Goal: Transaction & Acquisition: Purchase product/service

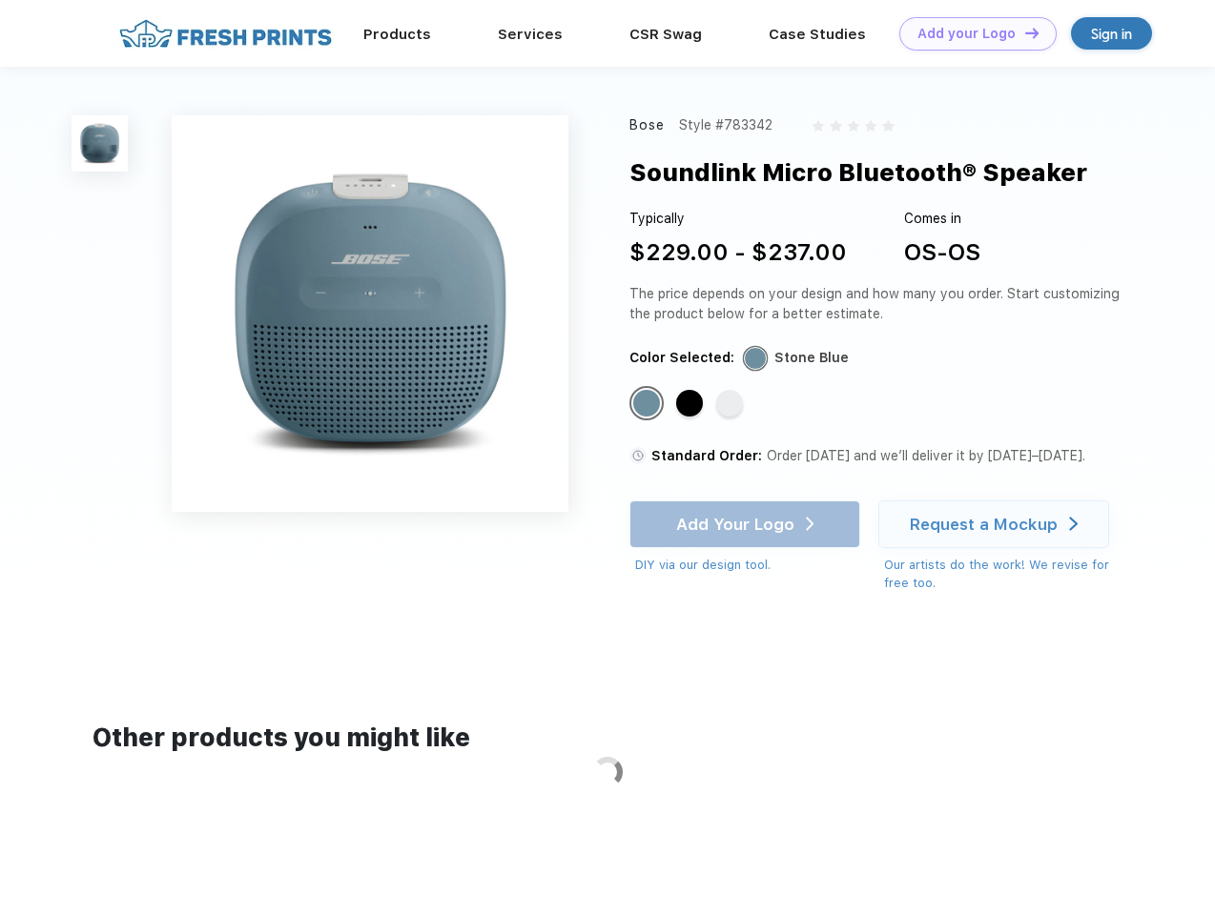
click at [971, 33] on link "Add your Logo Design Tool" at bounding box center [977, 33] width 157 height 33
click at [0, 0] on div "Design Tool" at bounding box center [0, 0] width 0 height 0
click at [1023, 32] on link "Add your Logo Design Tool" at bounding box center [977, 33] width 157 height 33
click at [100, 143] on img at bounding box center [100, 143] width 56 height 56
click at [648, 404] on div "Standard Color" at bounding box center [646, 403] width 27 height 27
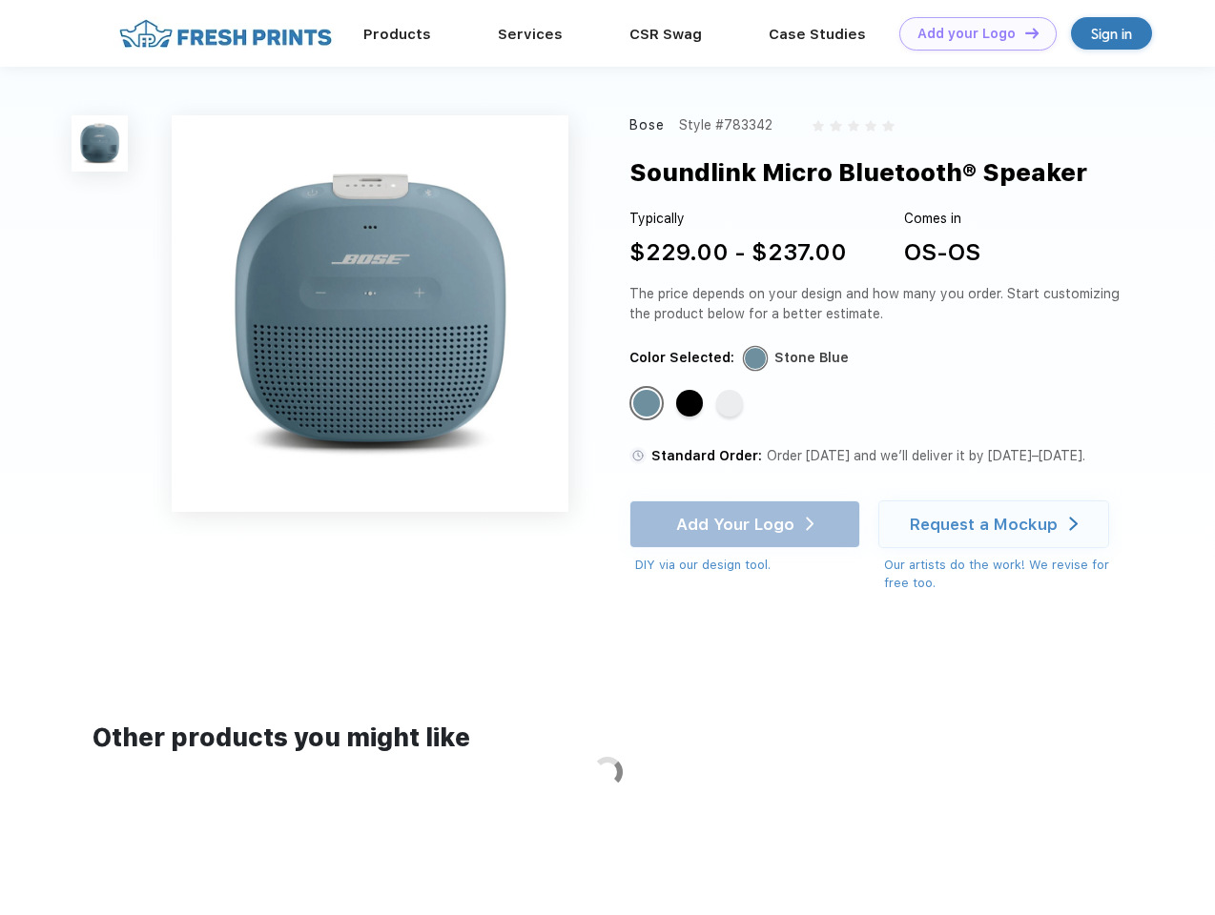
click at [691, 404] on div "Standard Color" at bounding box center [689, 403] width 27 height 27
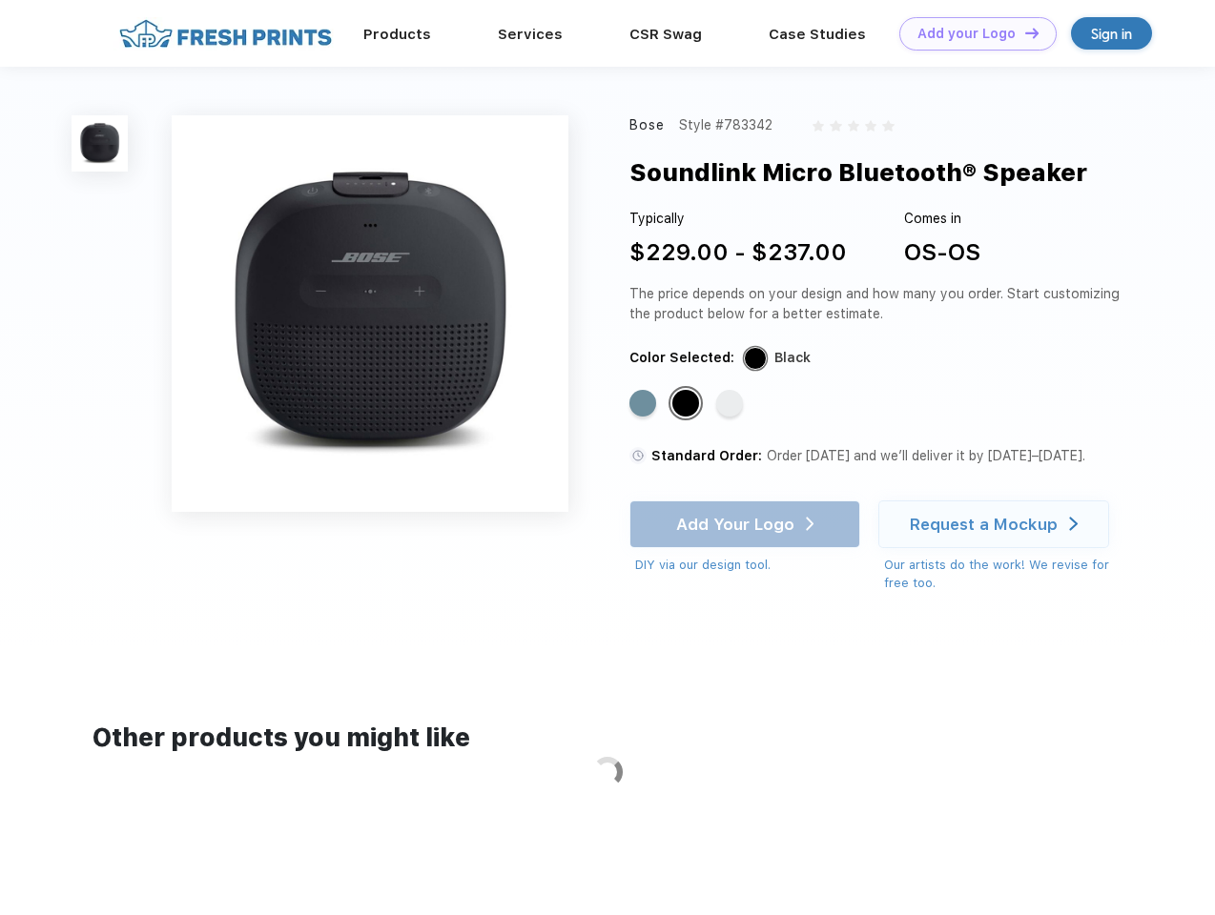
click at [731, 404] on div "Standard Color" at bounding box center [729, 403] width 27 height 27
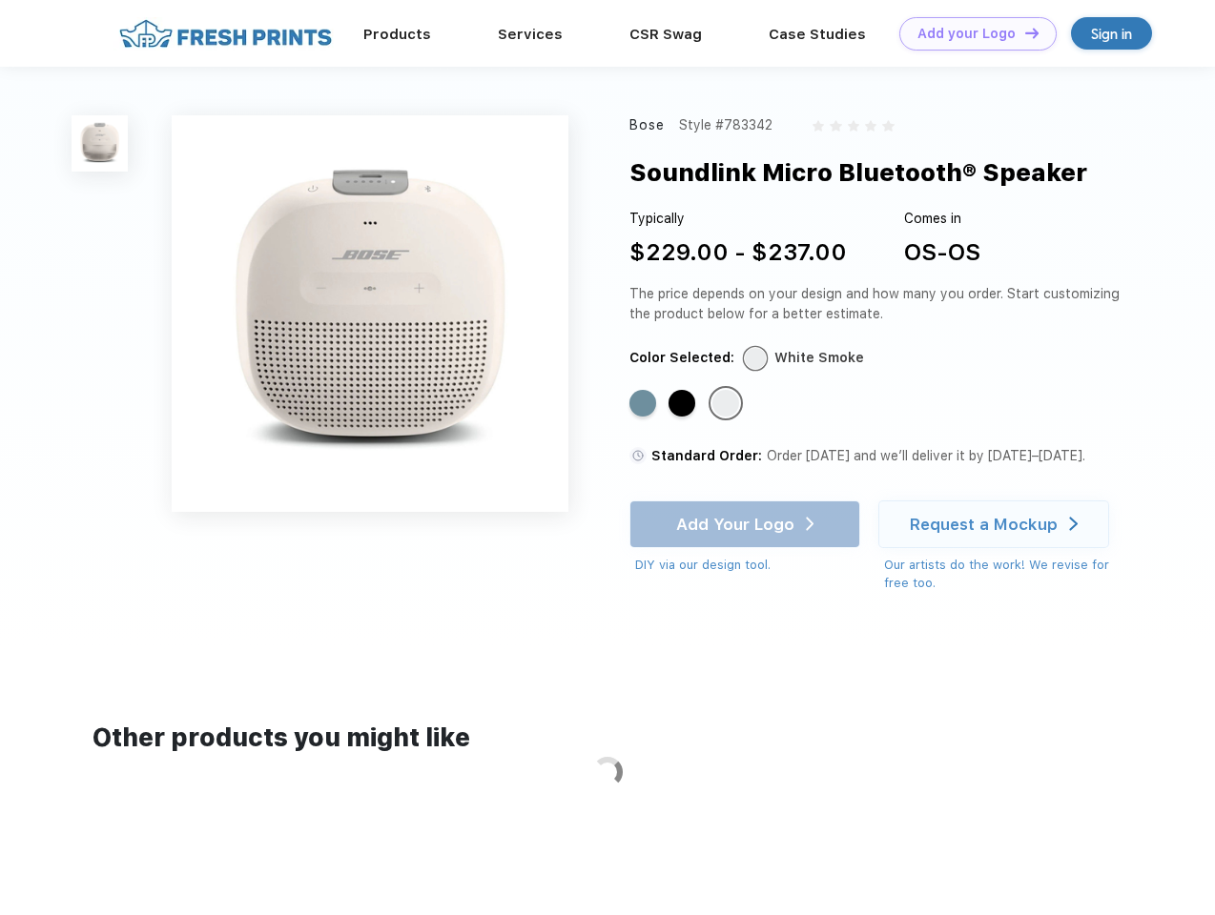
click at [746, 524] on div "Add Your Logo DIY via our design tool. Ah shoot! This product isn't up in our d…" at bounding box center [744, 538] width 231 height 74
click at [996, 524] on div "Request a Mockup" at bounding box center [983, 524] width 148 height 19
